Goal: Information Seeking & Learning: Learn about a topic

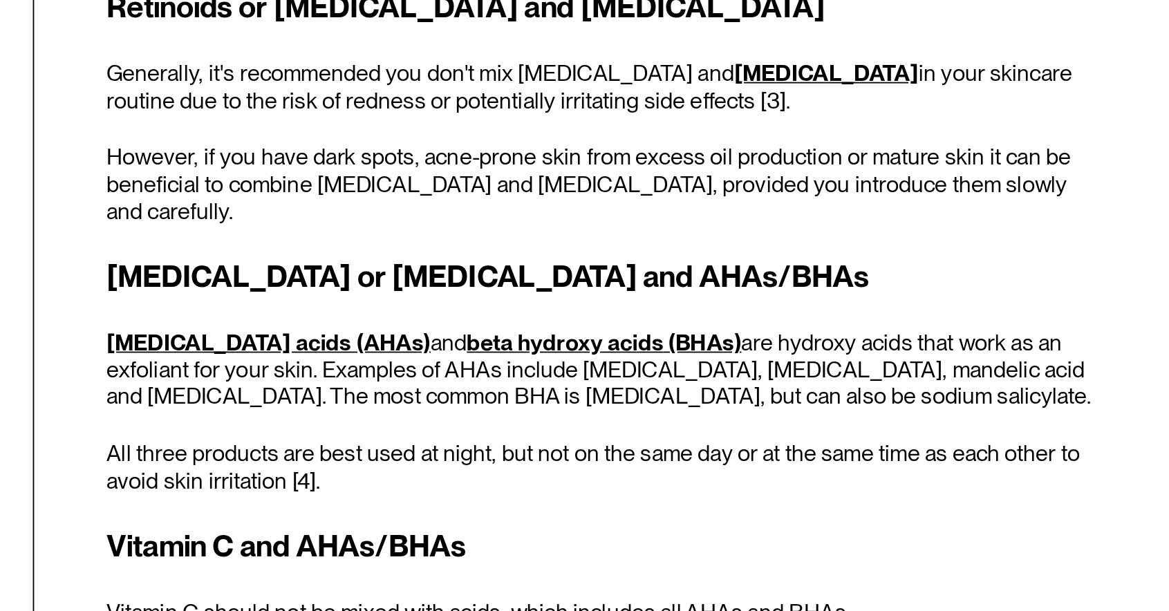
scroll to position [1051, 0]
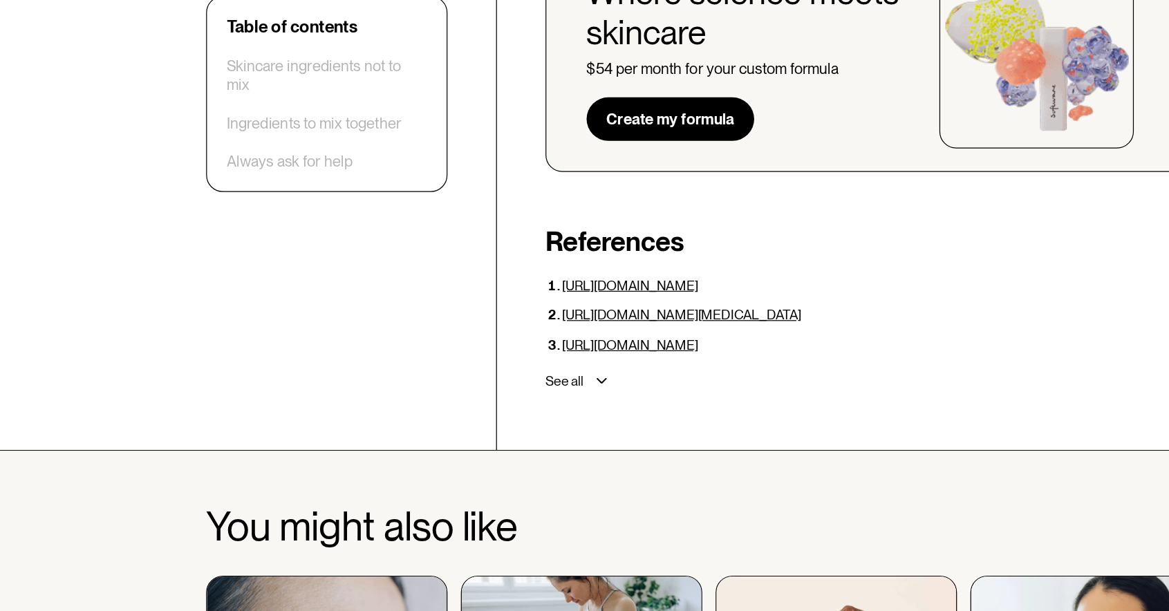
scroll to position [4064, 0]
